Goal: Task Accomplishment & Management: Manage account settings

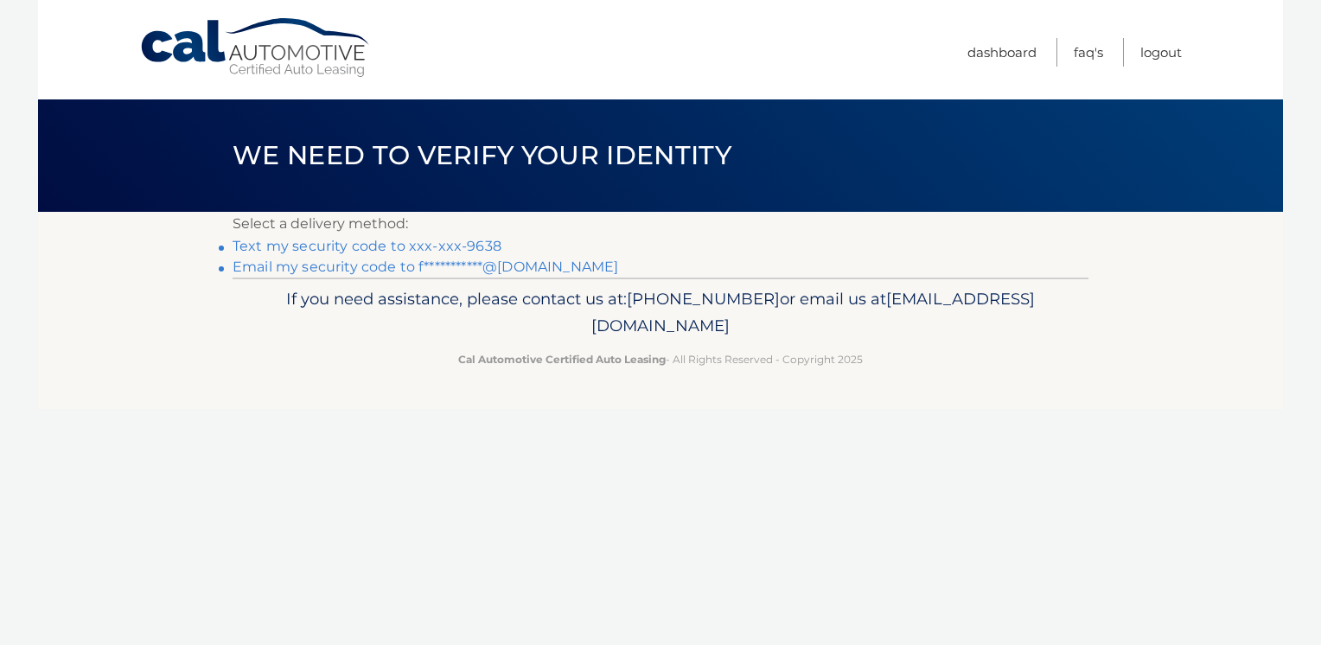
click at [471, 245] on link "Text my security code to xxx-xxx-9638" at bounding box center [367, 246] width 269 height 16
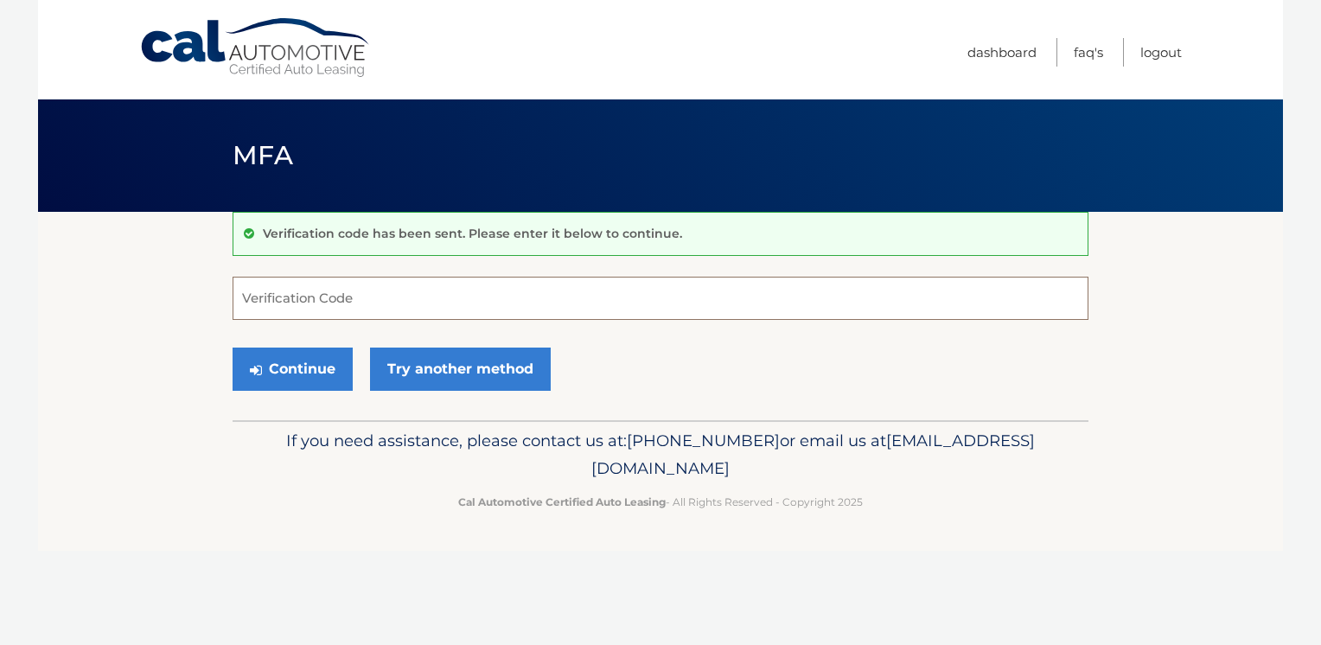
click at [426, 310] on input "Verification Code" at bounding box center [661, 298] width 856 height 43
type input "537185"
click at [334, 374] on button "Continue" at bounding box center [293, 369] width 120 height 43
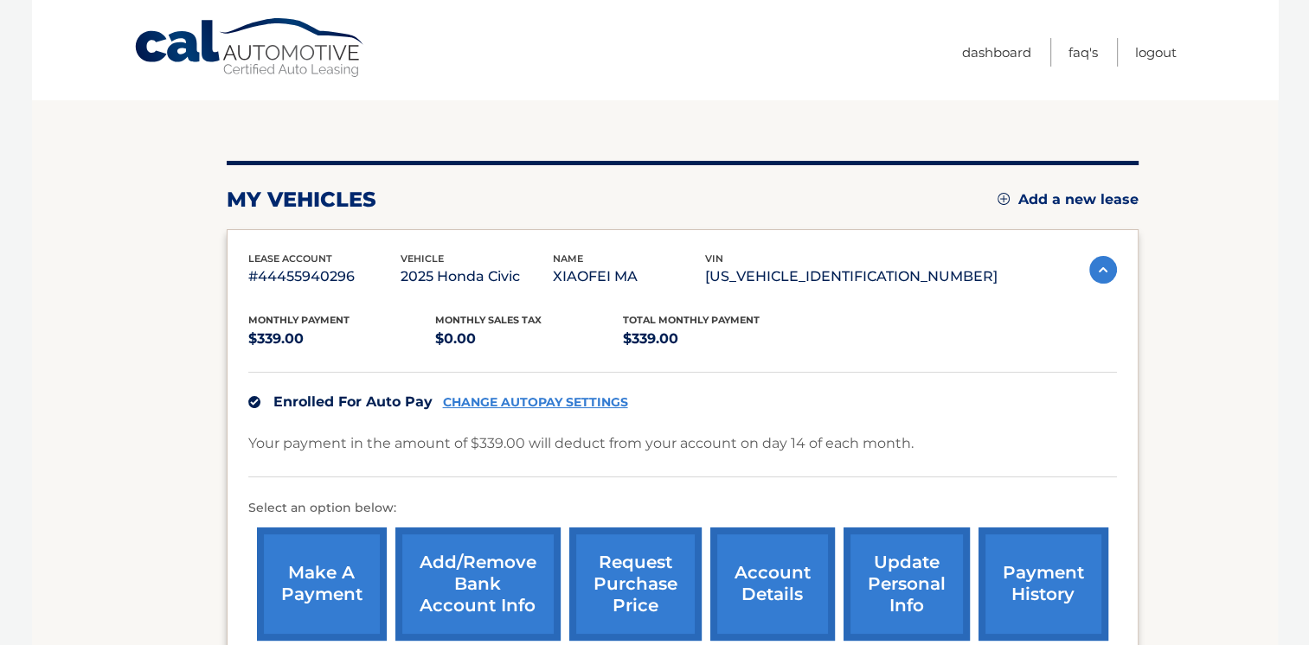
scroll to position [173, 0]
